Goal: Task Accomplishment & Management: Use online tool/utility

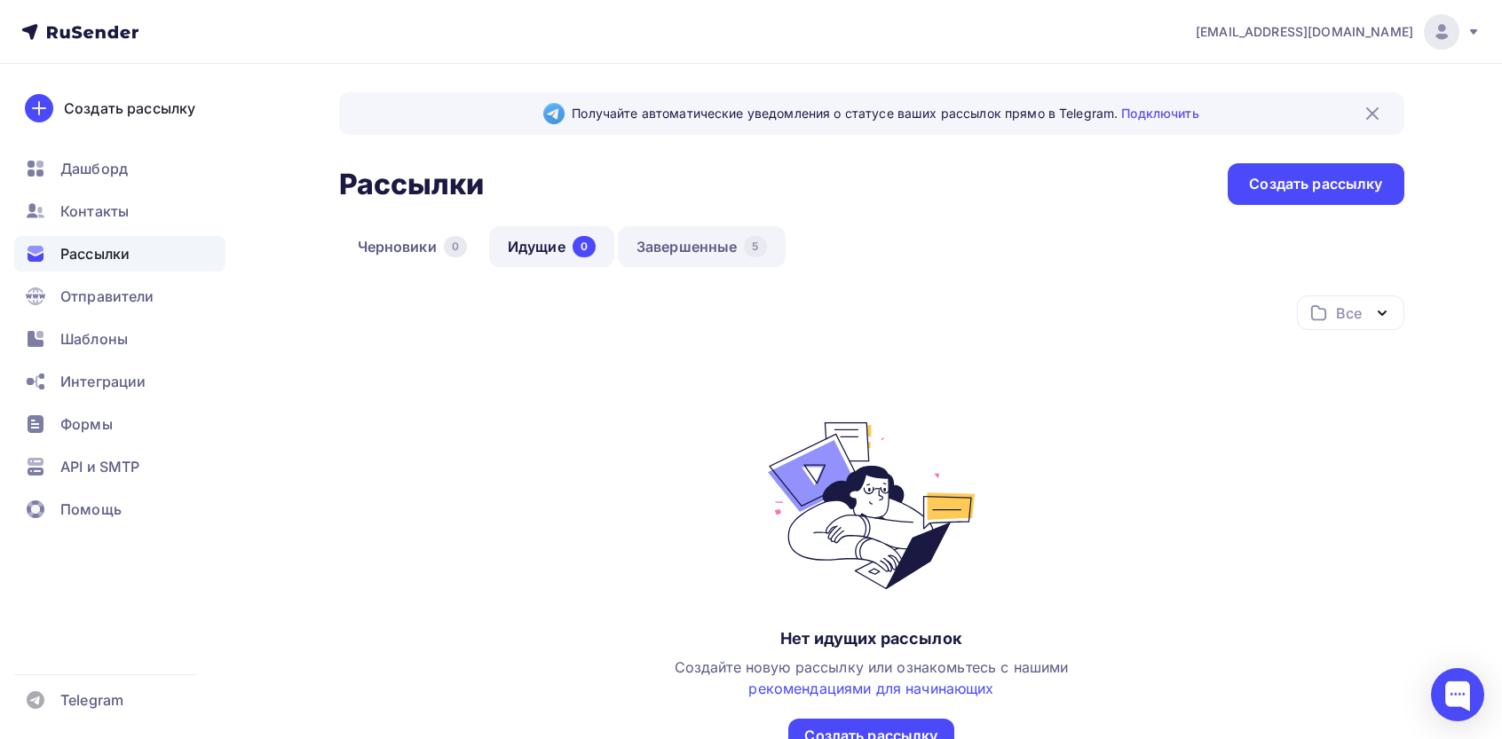
click at [692, 254] on link "Завершенные 5" at bounding box center [702, 246] width 168 height 41
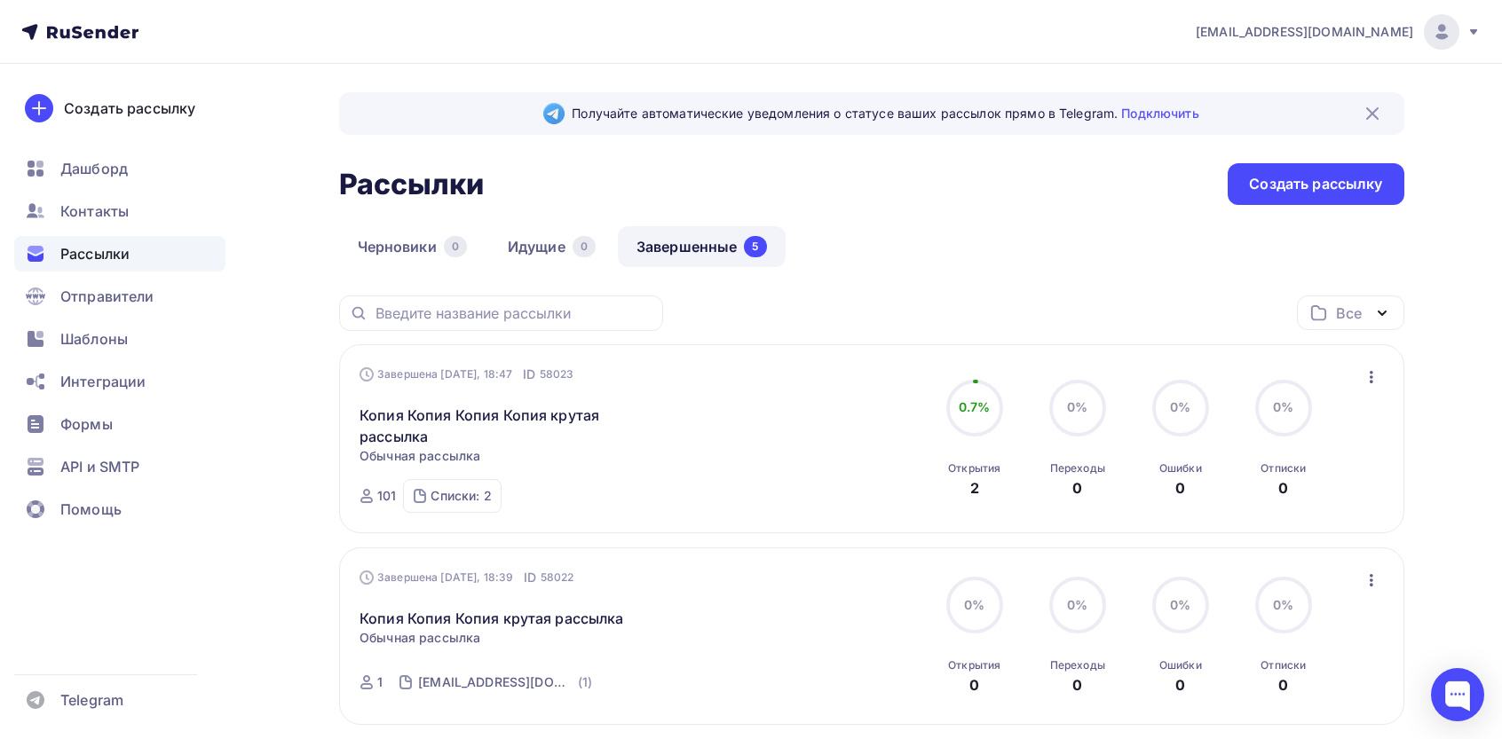
click at [1376, 386] on icon "button" at bounding box center [1370, 377] width 21 height 21
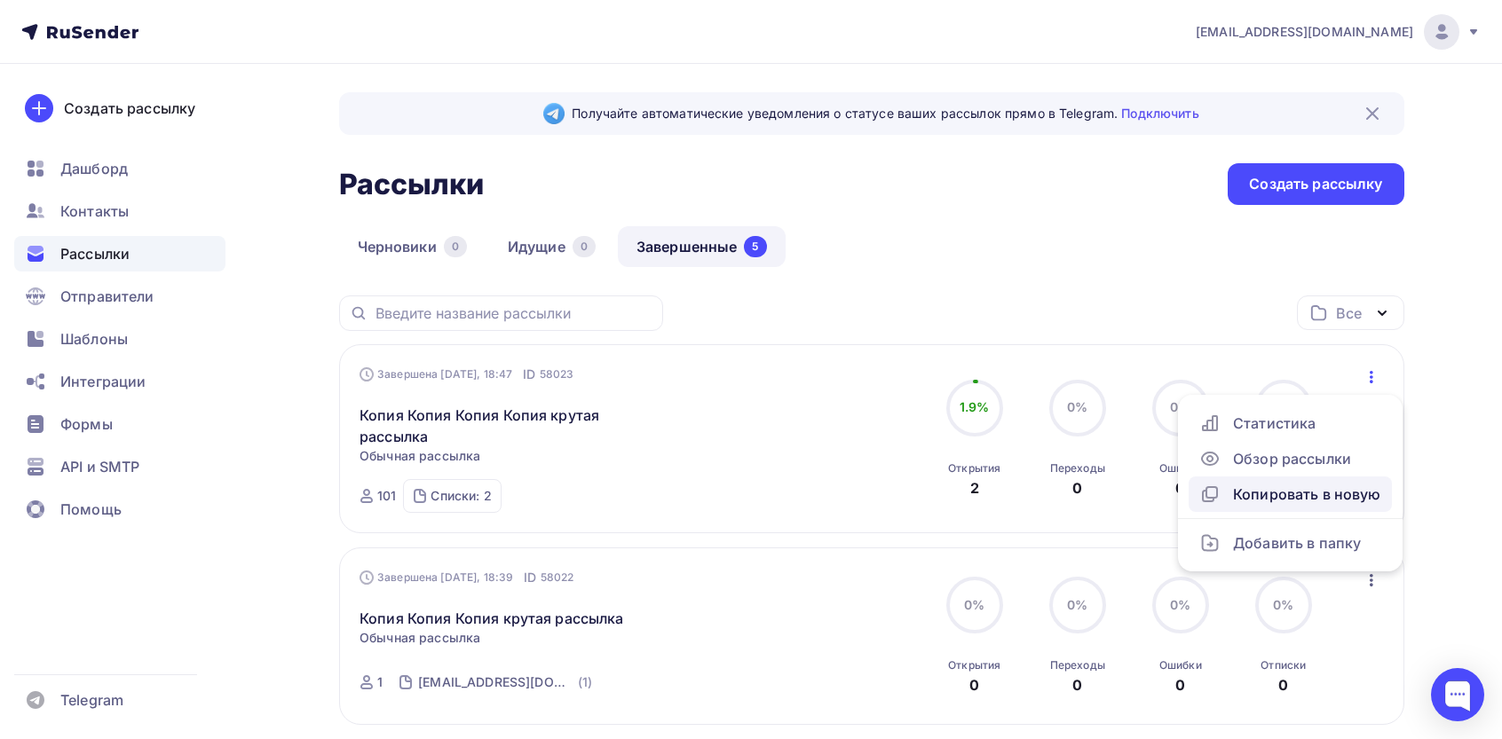
click at [1314, 505] on div "Копировать в новую" at bounding box center [1290, 494] width 182 height 21
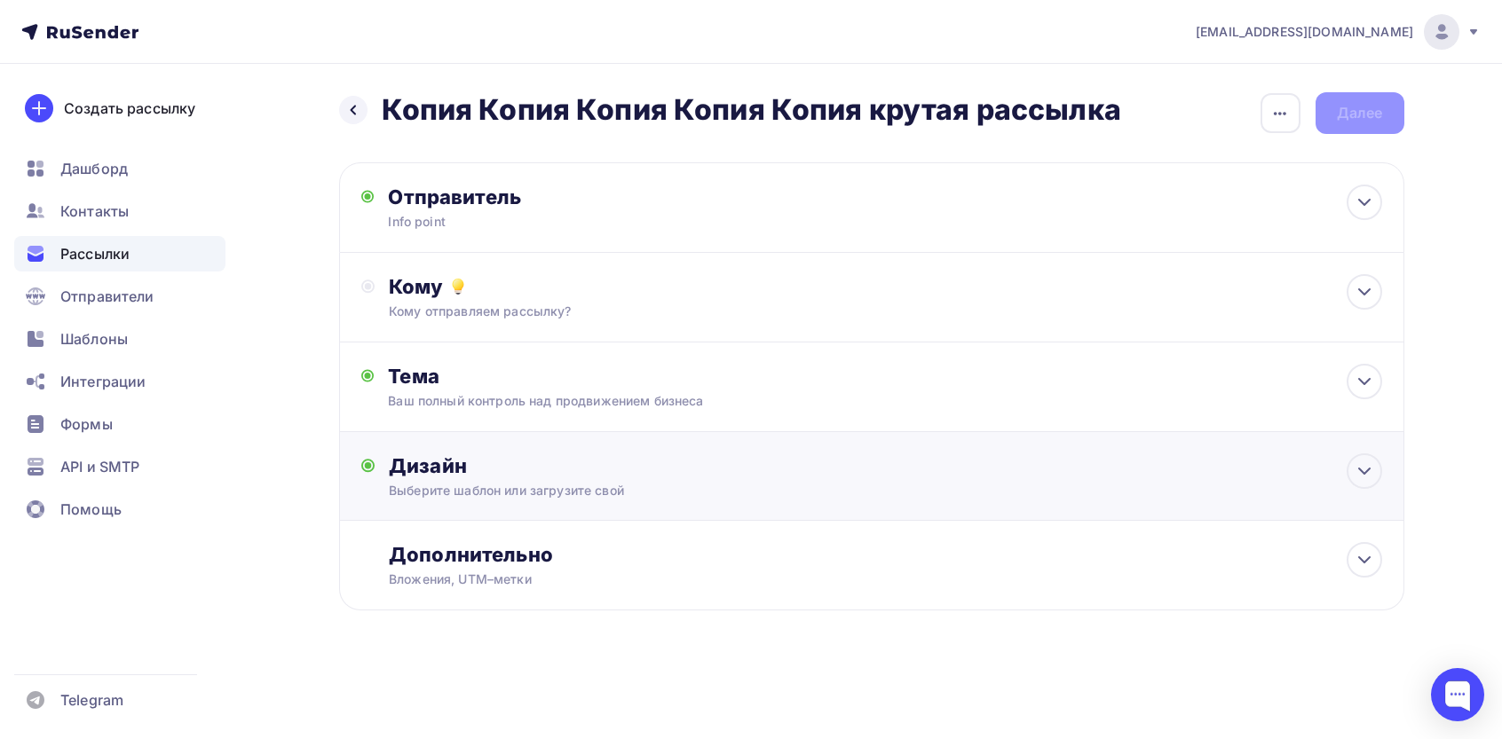
drag, startPoint x: 499, startPoint y: 481, endPoint x: 499, endPoint y: 496, distance: 15.1
click at [499, 478] on div "Дизайн" at bounding box center [885, 465] width 992 height 25
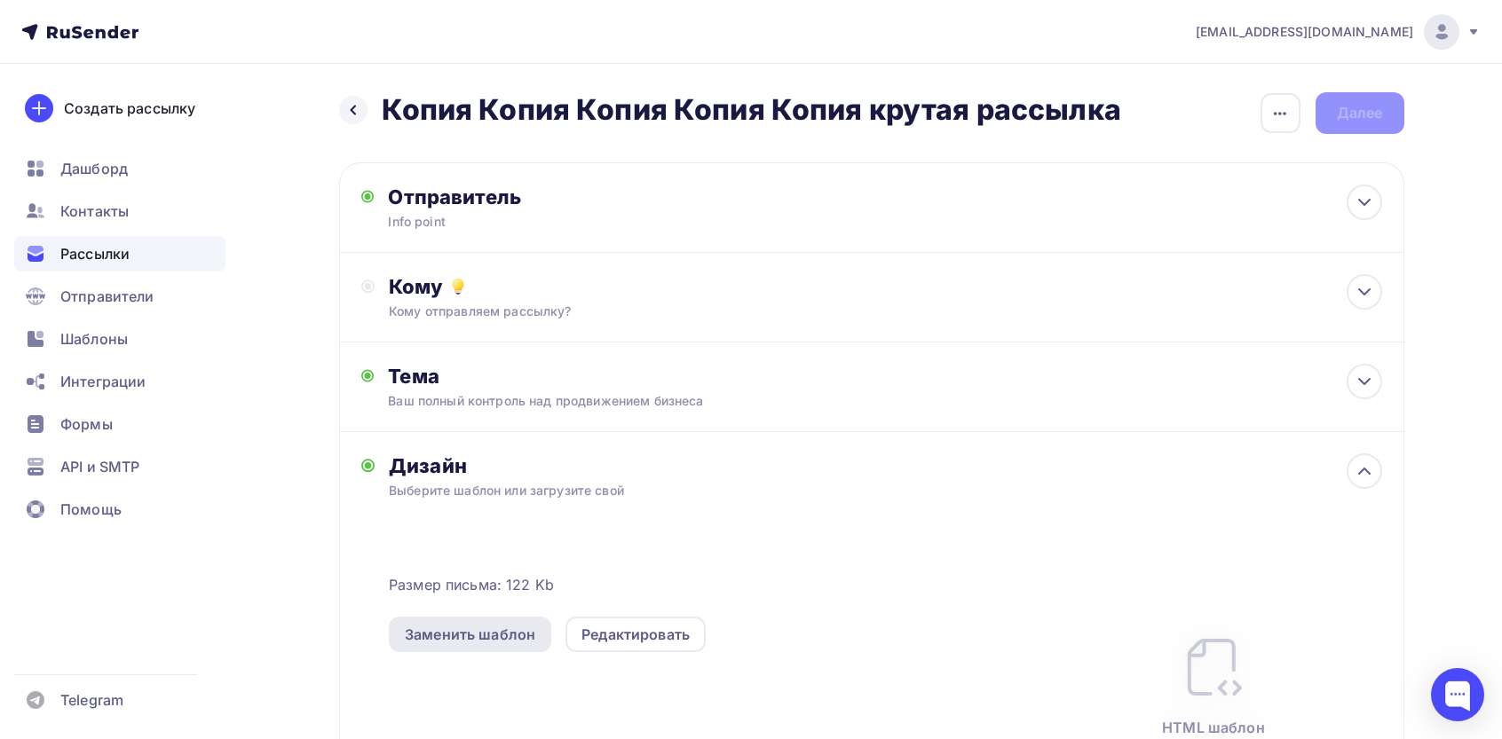
click at [455, 652] on div "Заменить шаблон" at bounding box center [470, 634] width 162 height 35
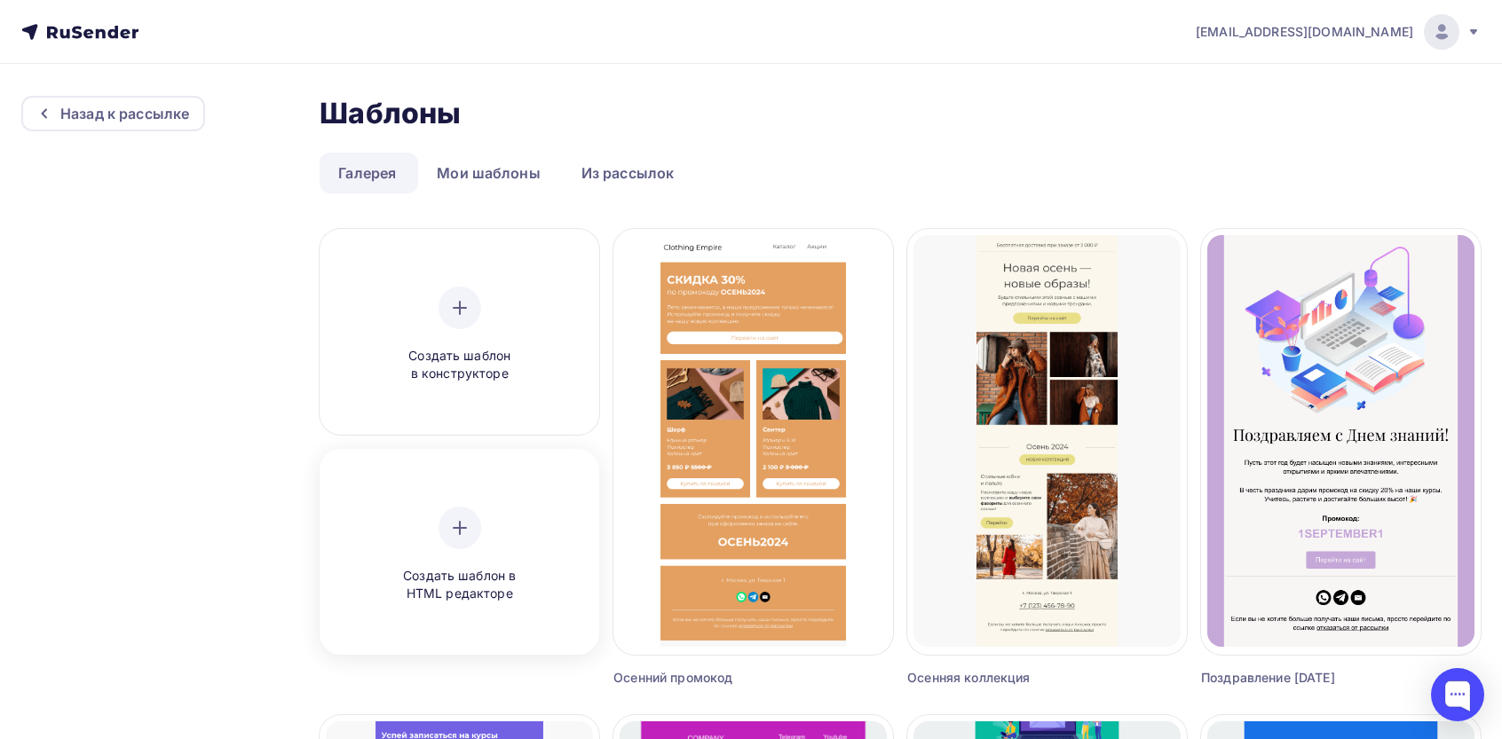
click at [458, 580] on span "Создать шаблон в HTML редакторе" at bounding box center [459, 585] width 169 height 36
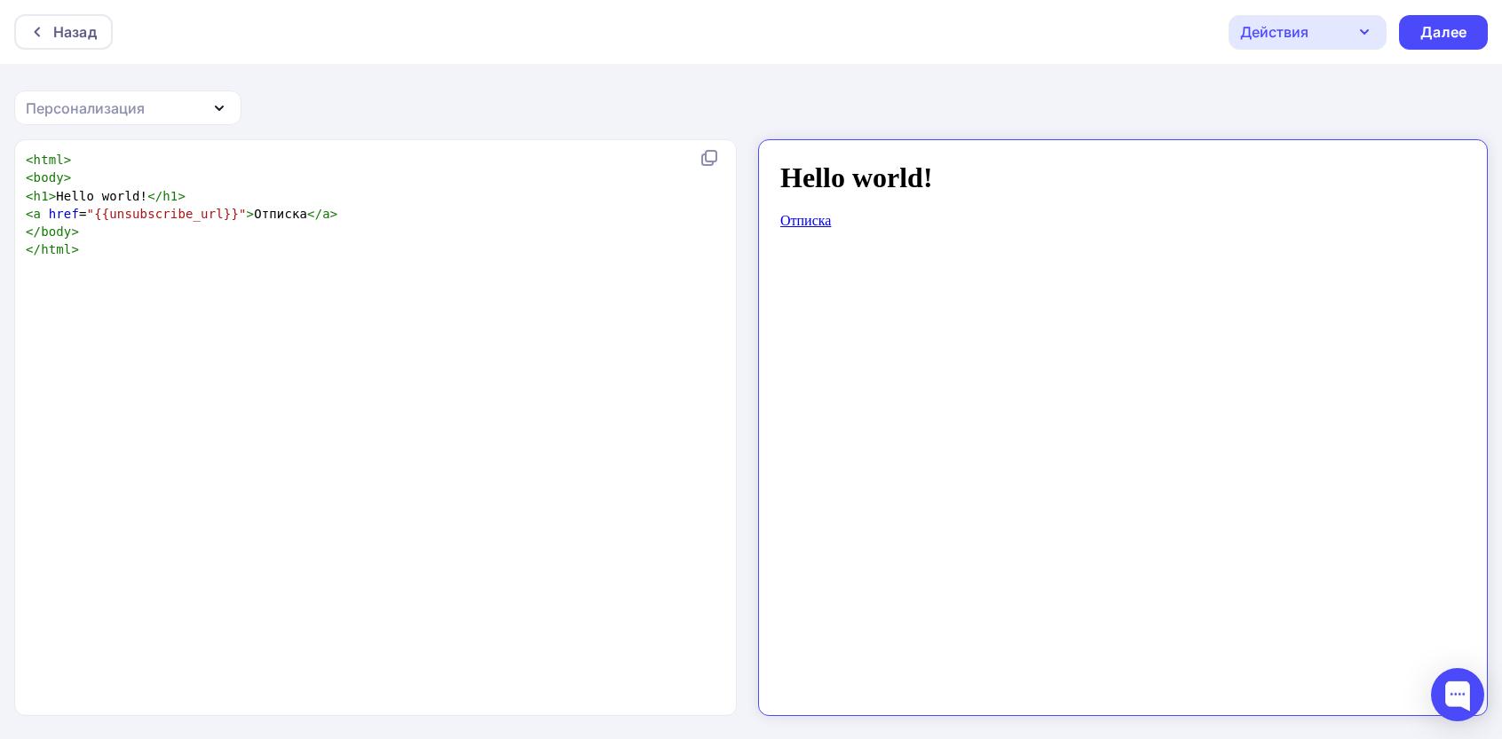
scroll to position [6, 0]
click at [380, 355] on div "xxxxxxxxxx < html > < body > < h1 > Hello world! </ h1 > < a href = "{{unsubscr…" at bounding box center [394, 449] width 744 height 605
type textarea "<html> <body> <h1>Hello world!</h1> <a href="{{unsubscribe_url}}">Отписка</a> <…"
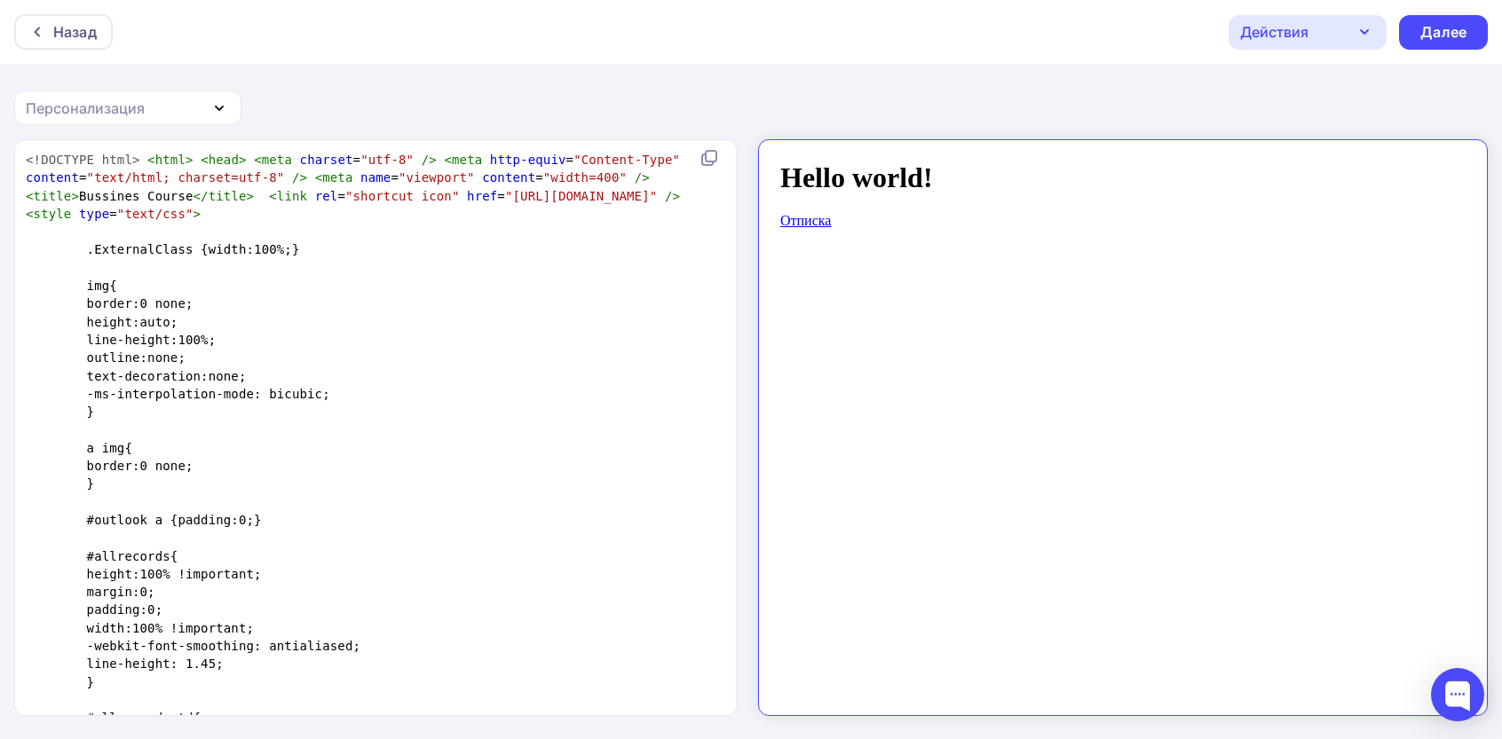
scroll to position [3228, 0]
